Goal: Task Accomplishment & Management: Use online tool/utility

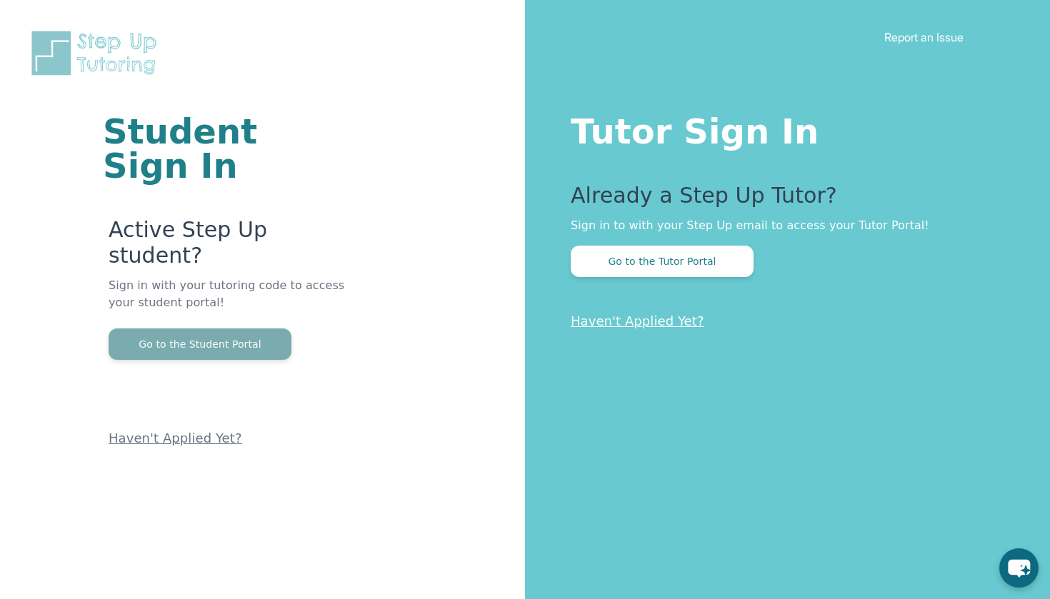
click at [258, 328] on button "Go to the Student Portal" at bounding box center [200, 343] width 183 height 31
click at [1012, 1] on div "Tutor Sign In Already a Step Up Tutor? Sign in to with your Step Up email to ac…" at bounding box center [787, 299] width 525 height 599
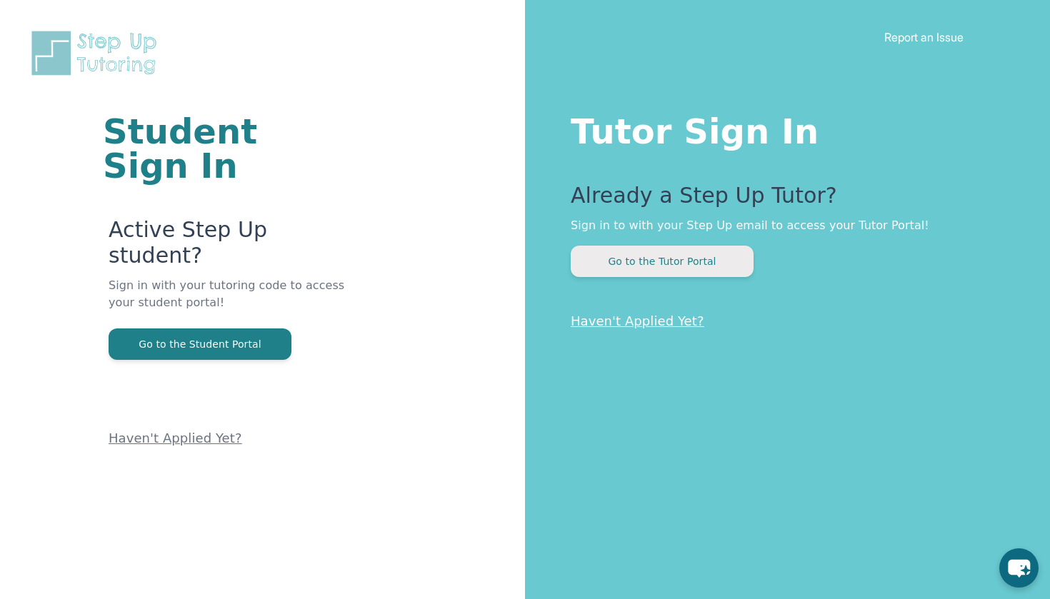
click at [628, 273] on button "Go to the Tutor Portal" at bounding box center [662, 261] width 183 height 31
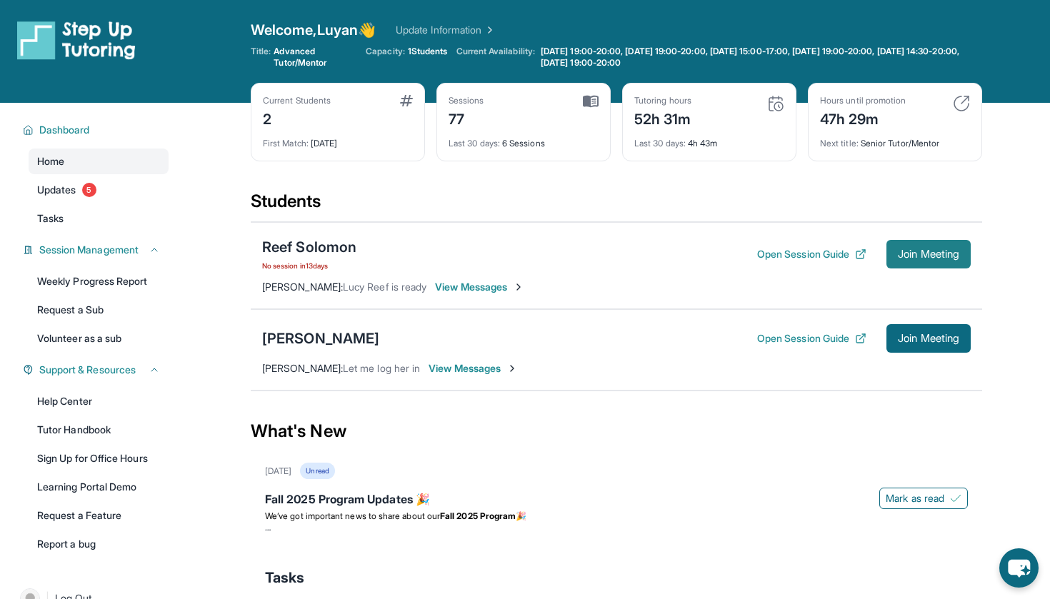
click at [908, 250] on span "Join Meeting" at bounding box center [928, 254] width 61 height 9
